Goal: Find specific page/section: Find specific page/section

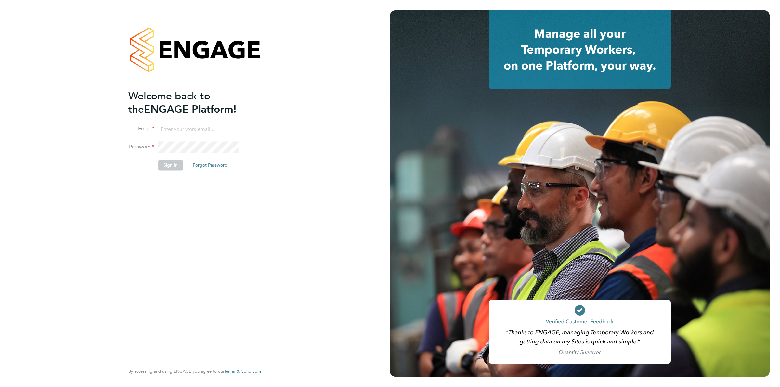
type input "ollie.dart@novaeducation.net"
click at [172, 169] on button "Sign In" at bounding box center [170, 165] width 25 height 10
